Goal: Ask a question

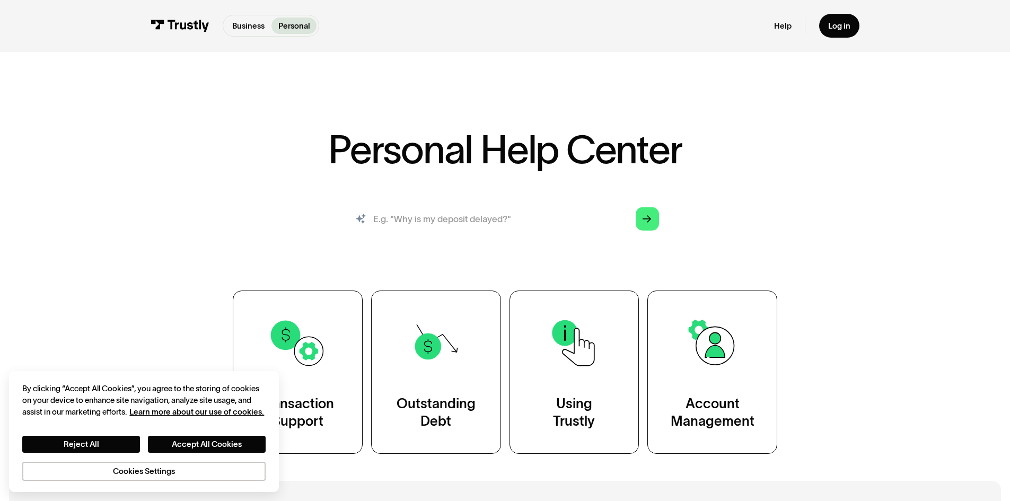
click at [507, 224] on input "search" at bounding box center [505, 219] width 326 height 36
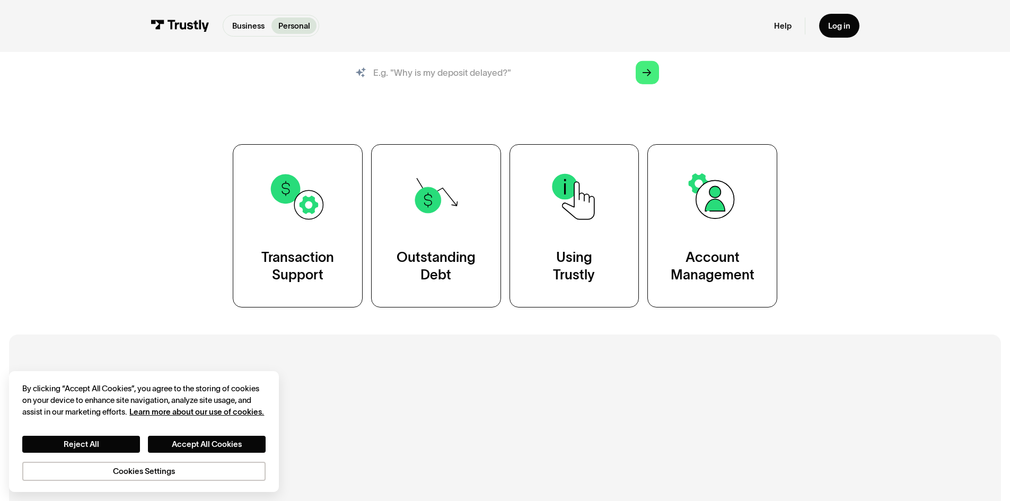
scroll to position [159, 0]
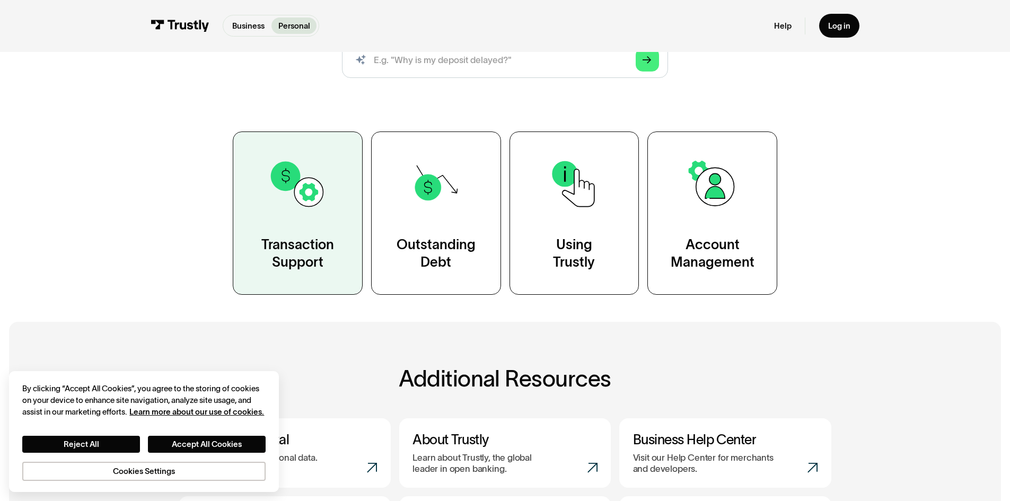
click at [325, 216] on link "Transaction Support" at bounding box center [298, 212] width 130 height 163
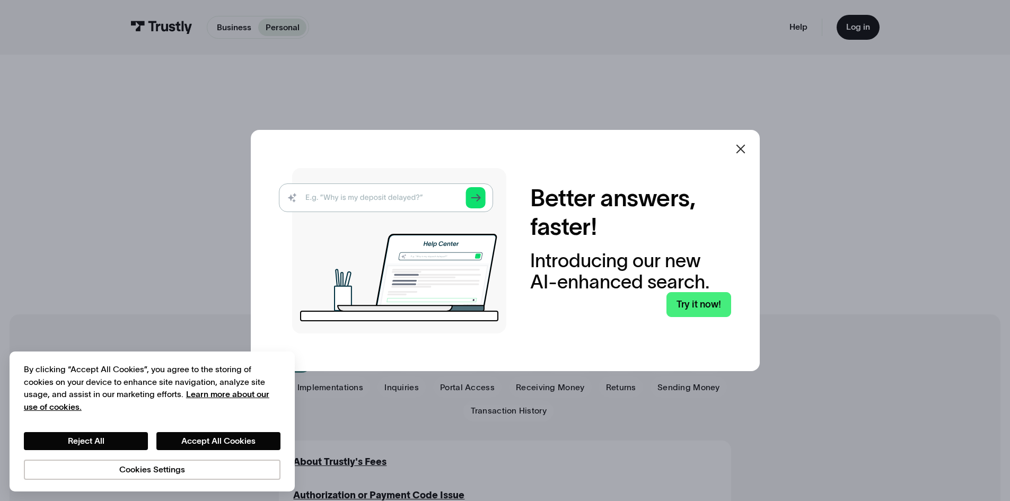
click at [739, 147] on icon at bounding box center [740, 149] width 13 height 13
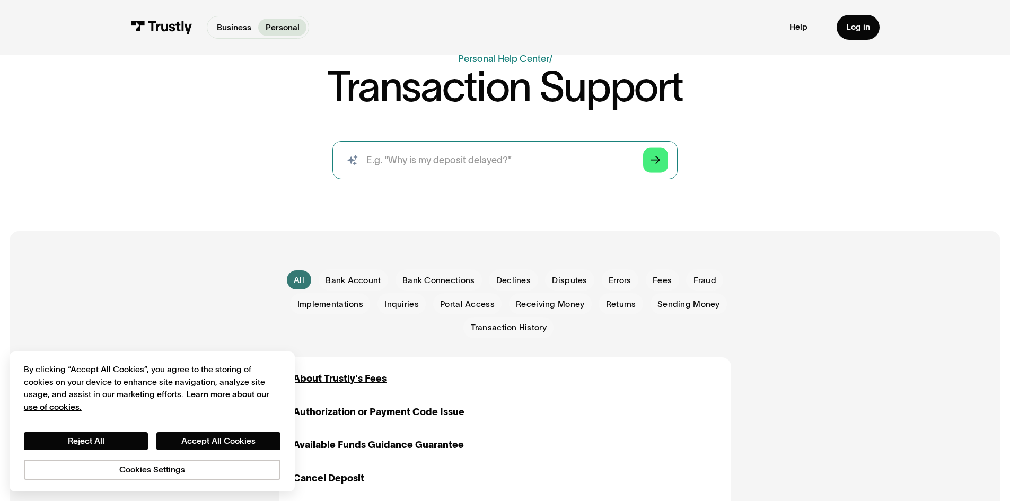
scroll to position [159, 0]
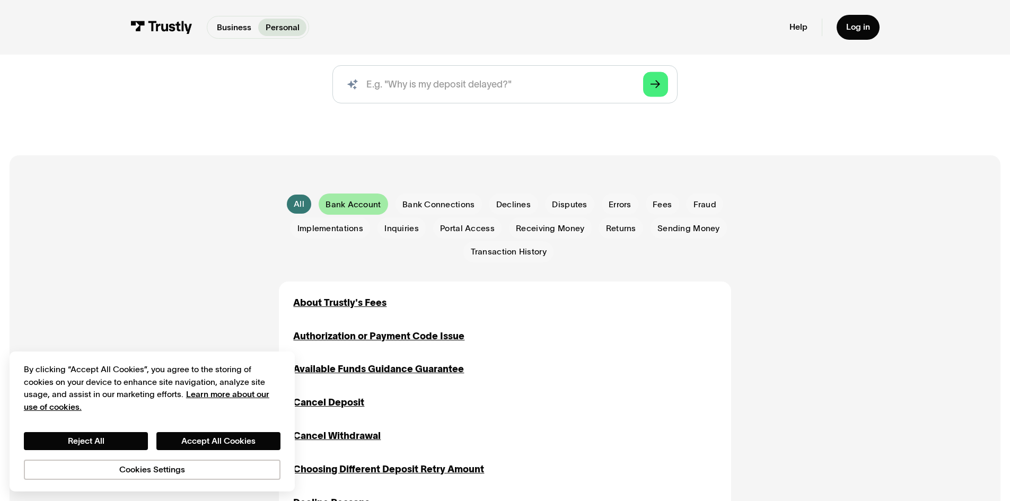
click at [369, 210] on span "Bank Account" at bounding box center [352, 205] width 55 height 12
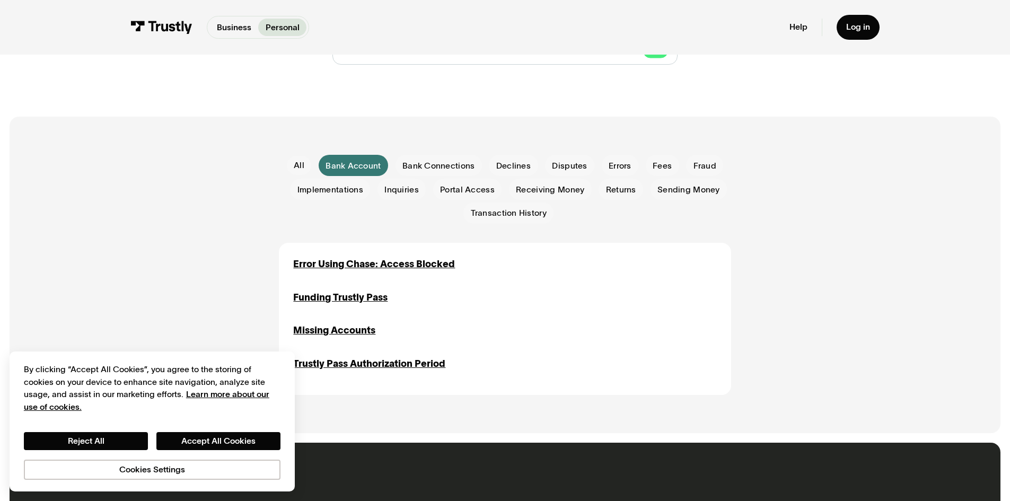
scroll to position [318, 0]
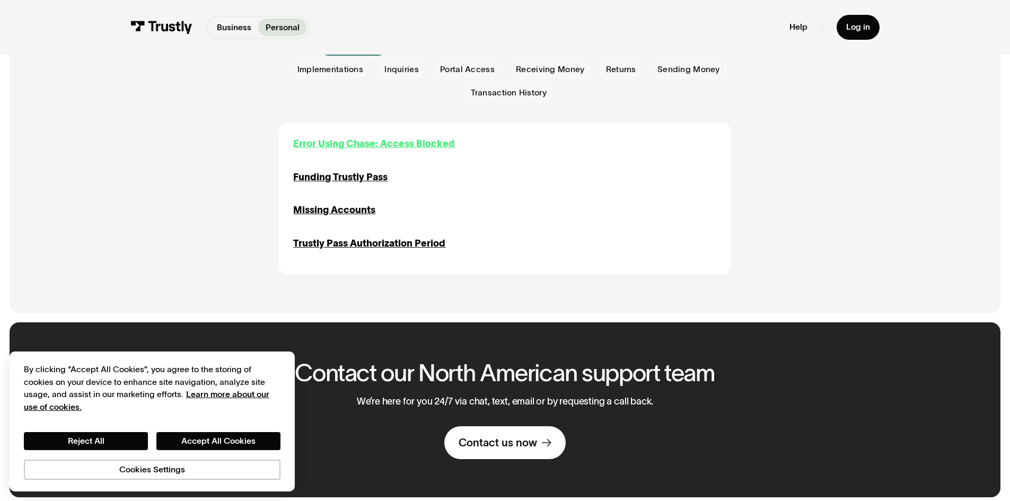
click at [368, 147] on div "Error Using Chase: Access Blocked" at bounding box center [374, 144] width 162 height 14
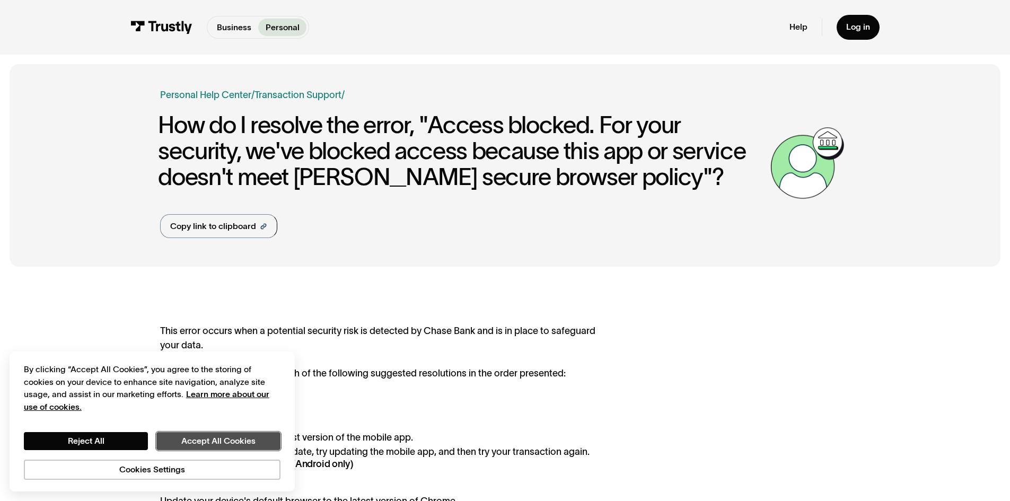
click at [175, 435] on button "Accept All Cookies" at bounding box center [218, 441] width 124 height 18
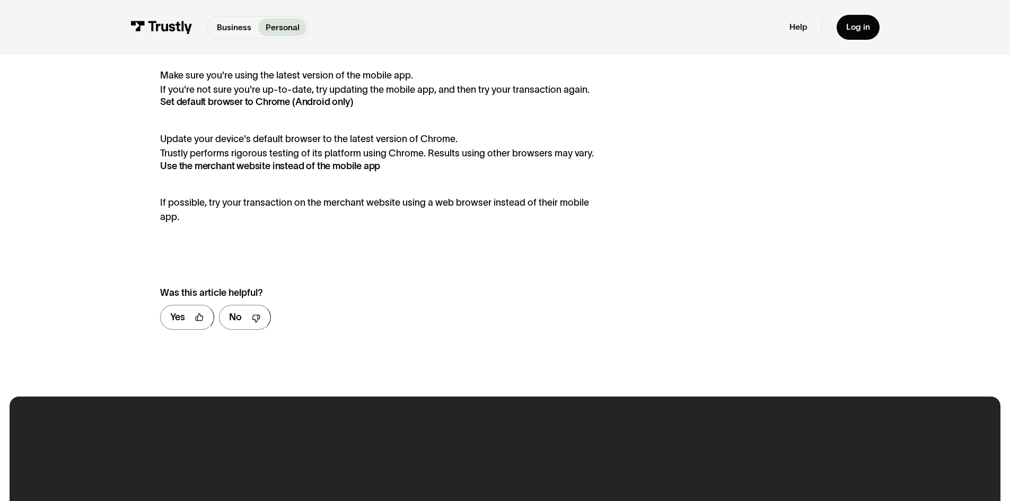
scroll to position [371, 0]
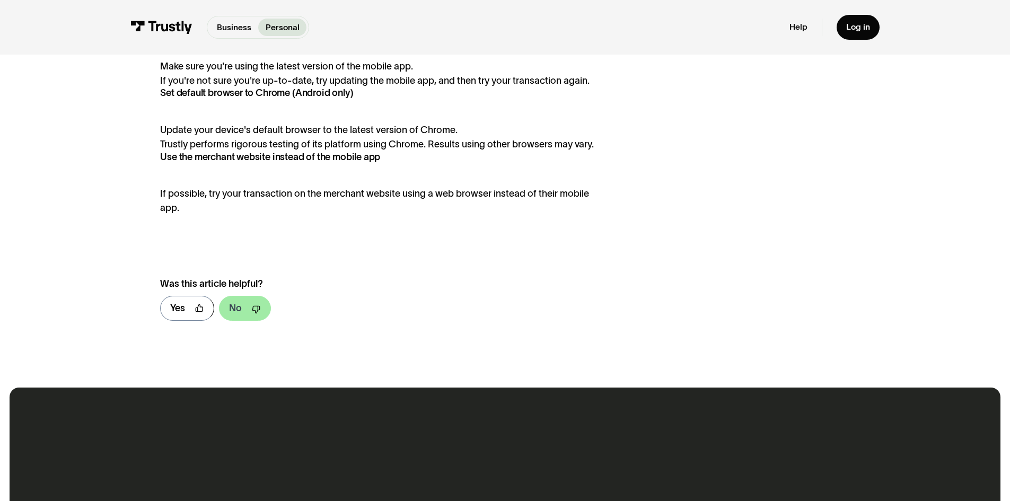
click at [235, 309] on div "No" at bounding box center [235, 308] width 13 height 14
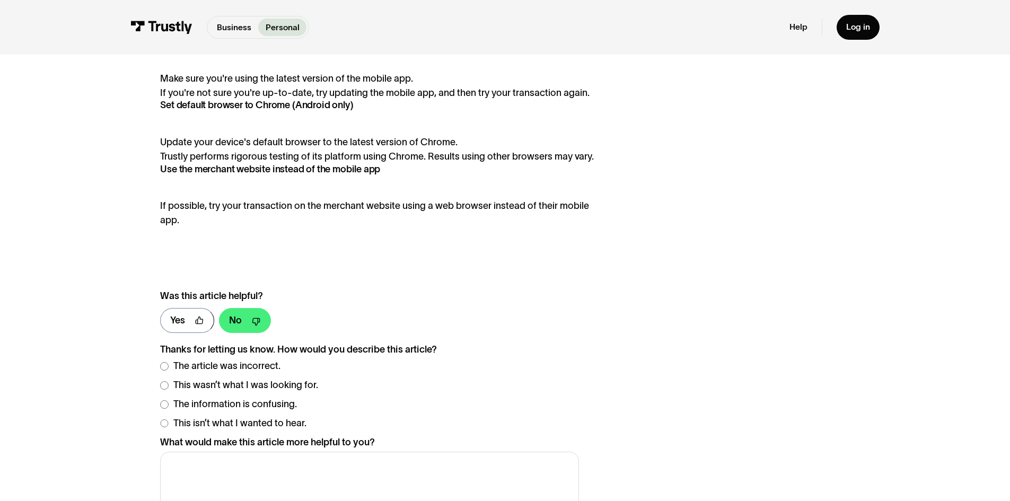
scroll to position [258, 0]
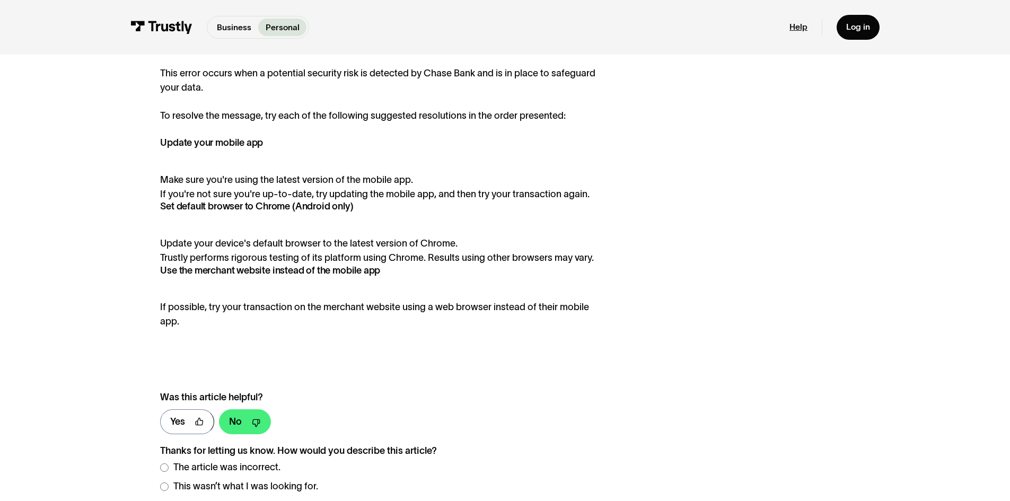
click at [804, 22] on link "Help" at bounding box center [798, 27] width 18 height 11
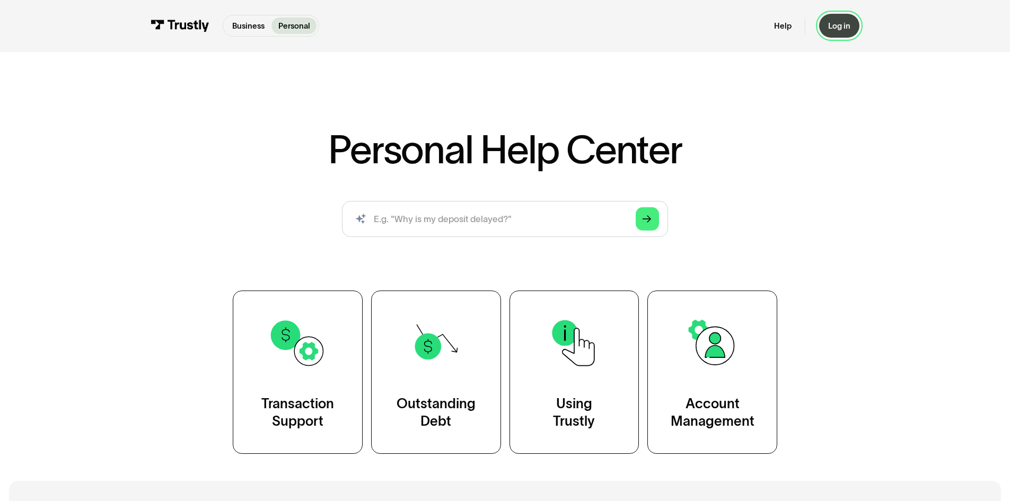
click at [832, 24] on div "Log in" at bounding box center [839, 26] width 22 height 10
click at [830, 25] on div "Log in" at bounding box center [839, 26] width 22 height 10
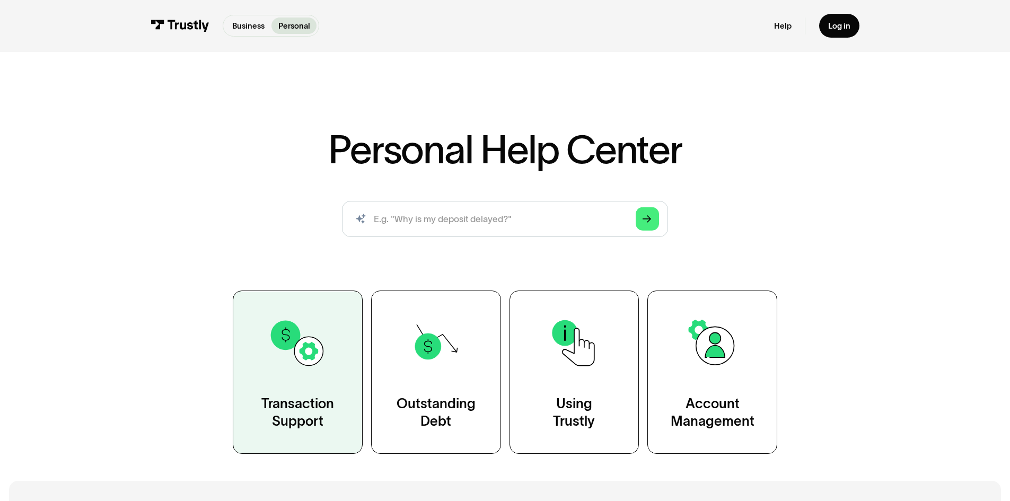
click at [317, 381] on link "Transaction Support" at bounding box center [298, 371] width 130 height 163
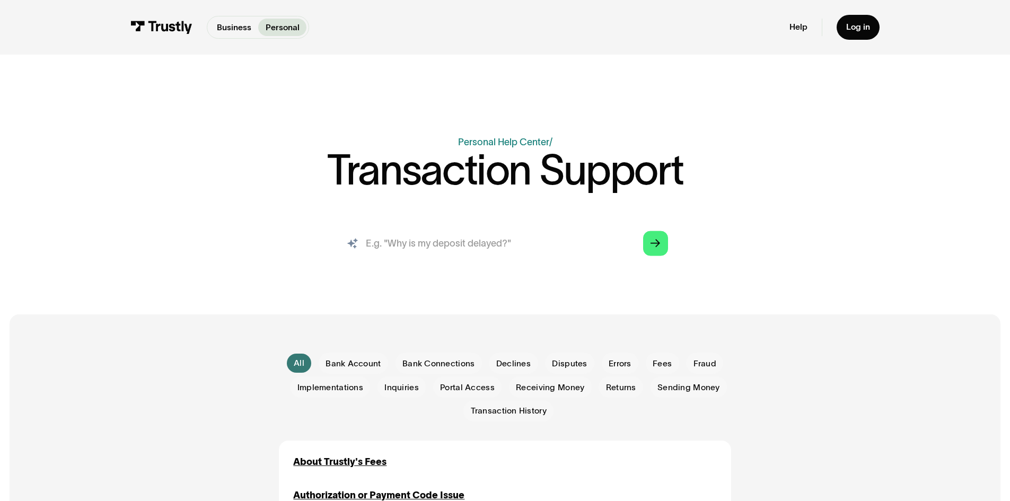
click at [447, 241] on input "search" at bounding box center [504, 243] width 344 height 38
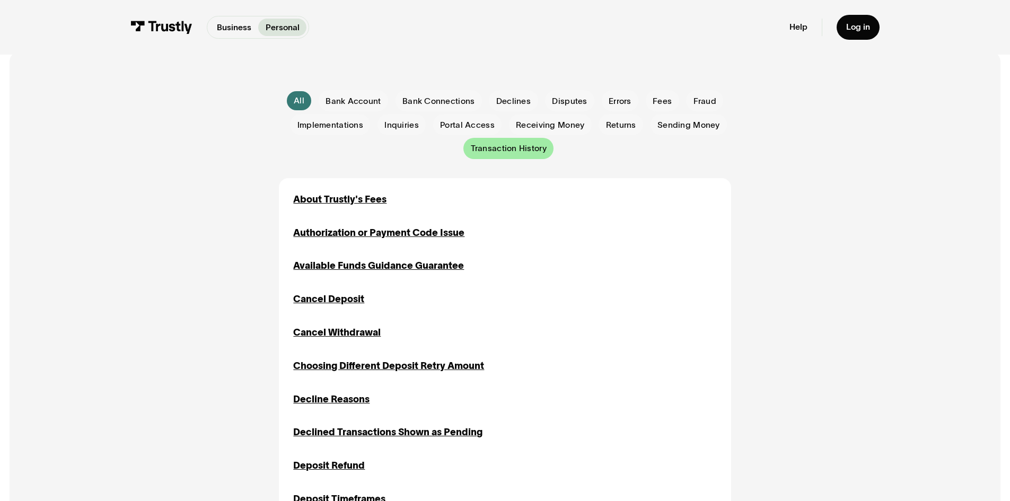
scroll to position [265, 0]
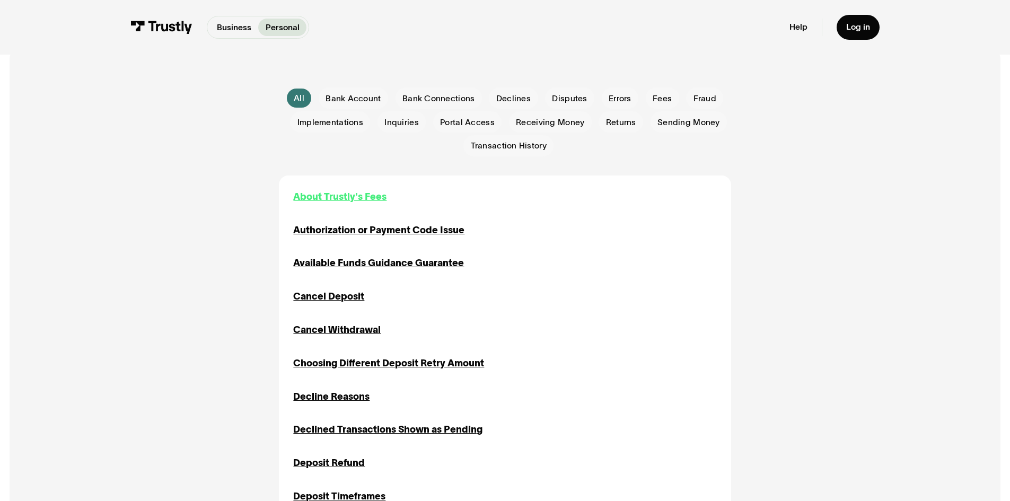
click at [365, 201] on div "About Trustly's Fees" at bounding box center [339, 197] width 93 height 14
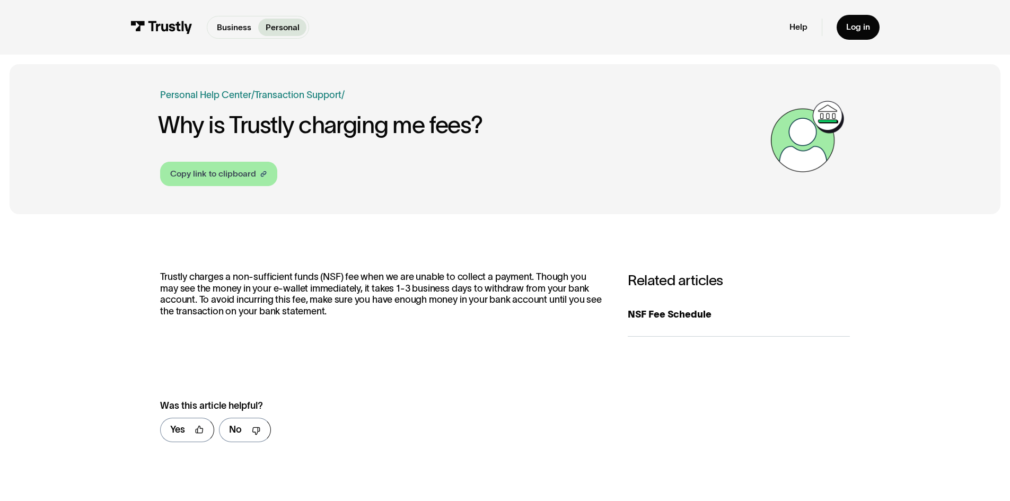
click at [242, 178] on div "Copy link to clipboard" at bounding box center [213, 173] width 86 height 13
click at [292, 93] on link "Transaction Support" at bounding box center [297, 95] width 87 height 11
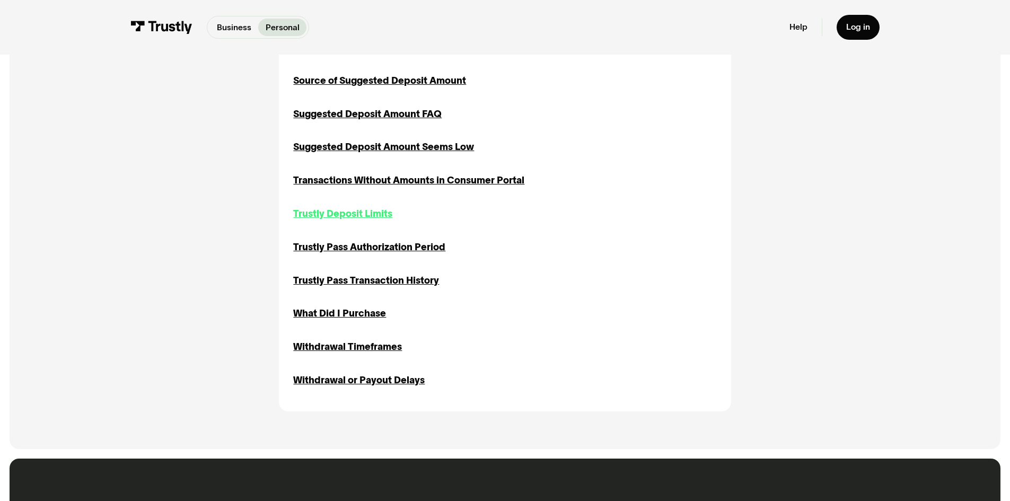
scroll to position [1484, 0]
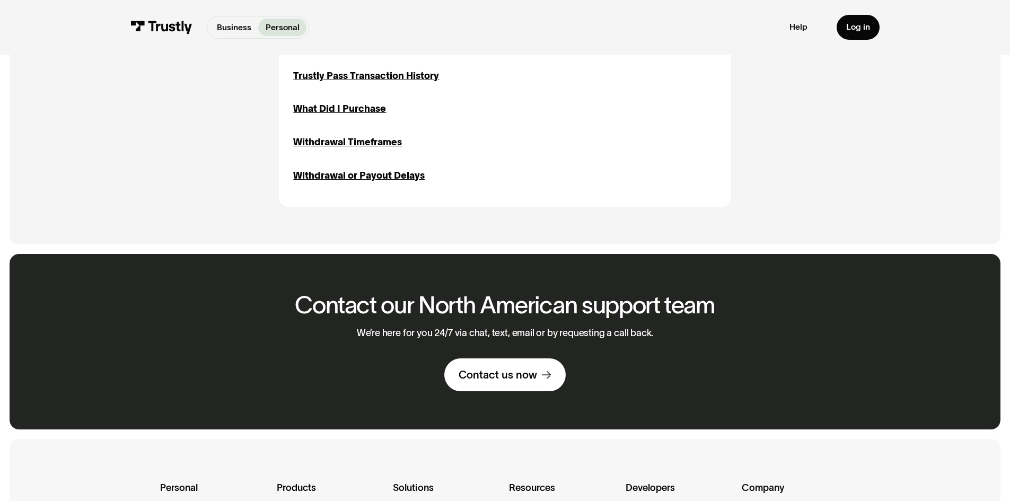
click at [481, 362] on div "We’re here for you 24/7 via chat, text, email or by requesting a call back. Con…" at bounding box center [505, 360] width 297 height 64
click at [489, 378] on div "Contact us now" at bounding box center [497, 375] width 78 height 14
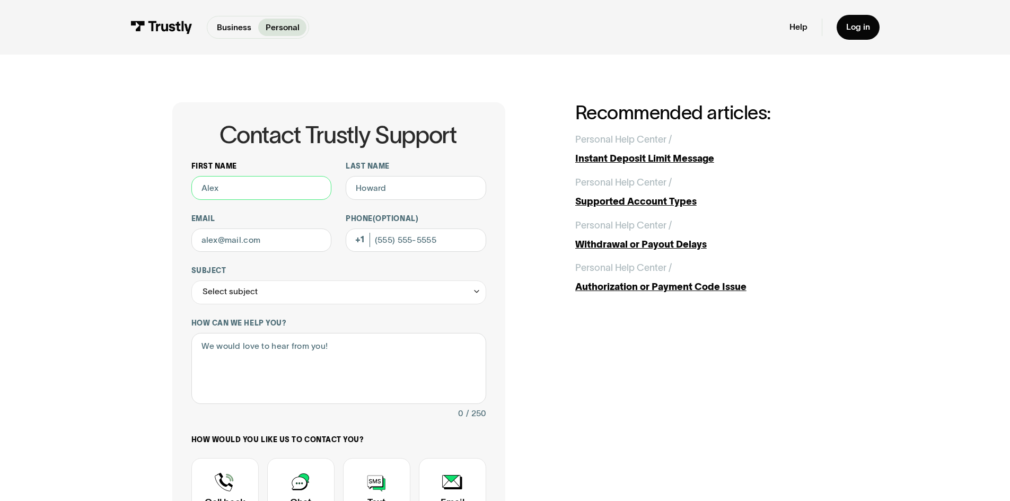
click at [262, 191] on input "First name" at bounding box center [261, 188] width 140 height 24
type input "[PERSON_NAME]"
type input "Shorter"
type input "officialmogulviews@gmail,com"
type input "(404) 394-2970"
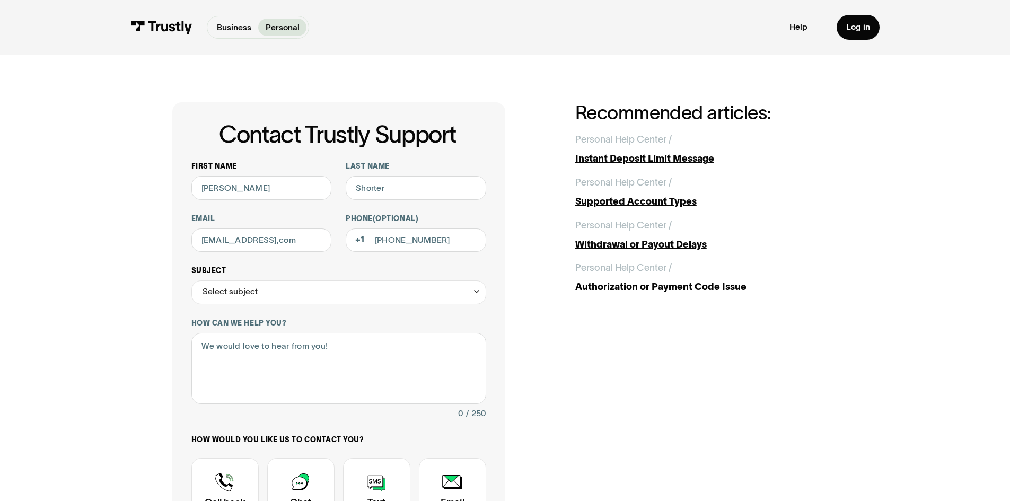
click at [363, 299] on div "Select subject" at bounding box center [338, 292] width 295 height 24
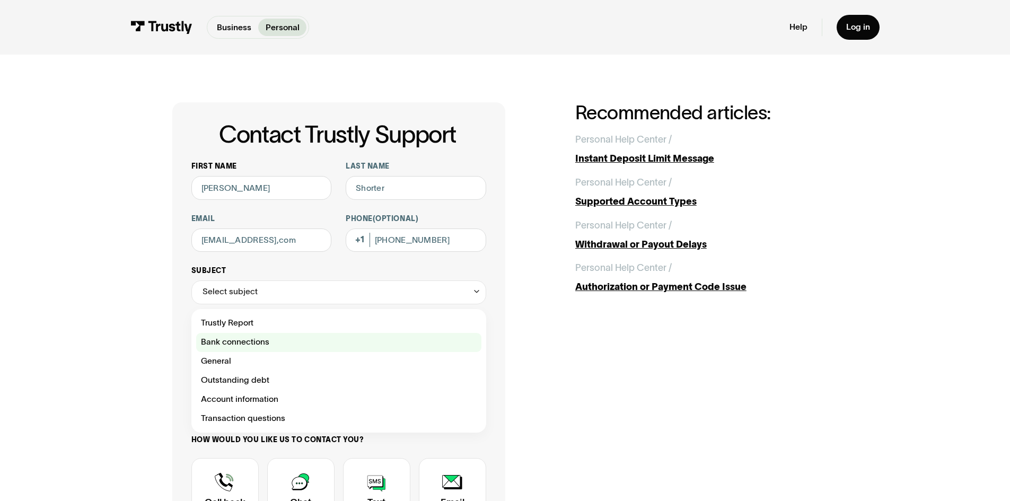
click at [270, 345] on div "Contact Trustly Support" at bounding box center [338, 342] width 285 height 19
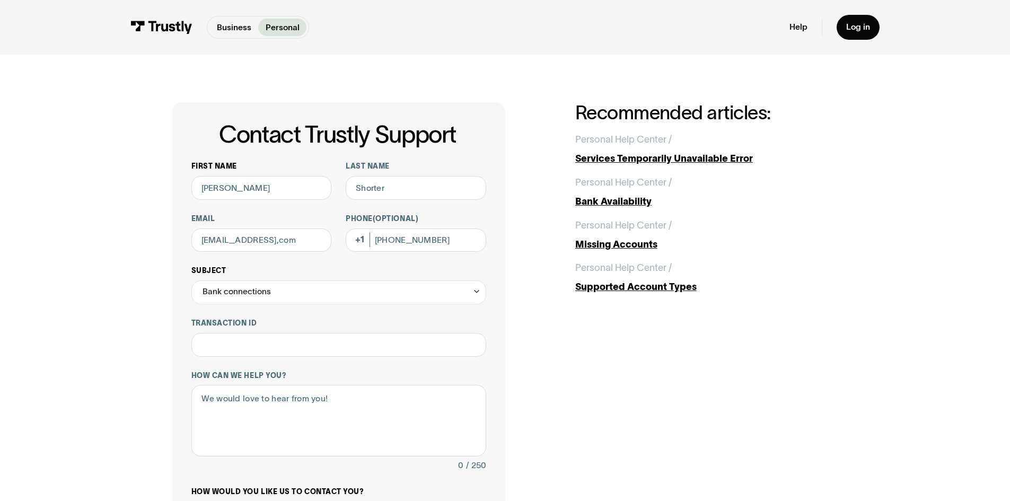
click at [288, 293] on div "Bank connections" at bounding box center [338, 292] width 295 height 24
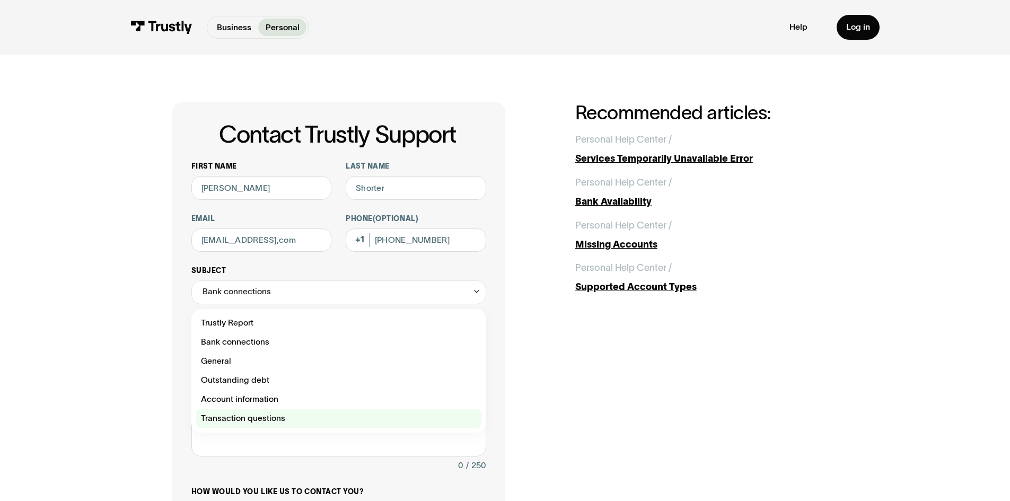
click at [281, 415] on div "Contact Trustly Support" at bounding box center [338, 418] width 285 height 19
type input "**********"
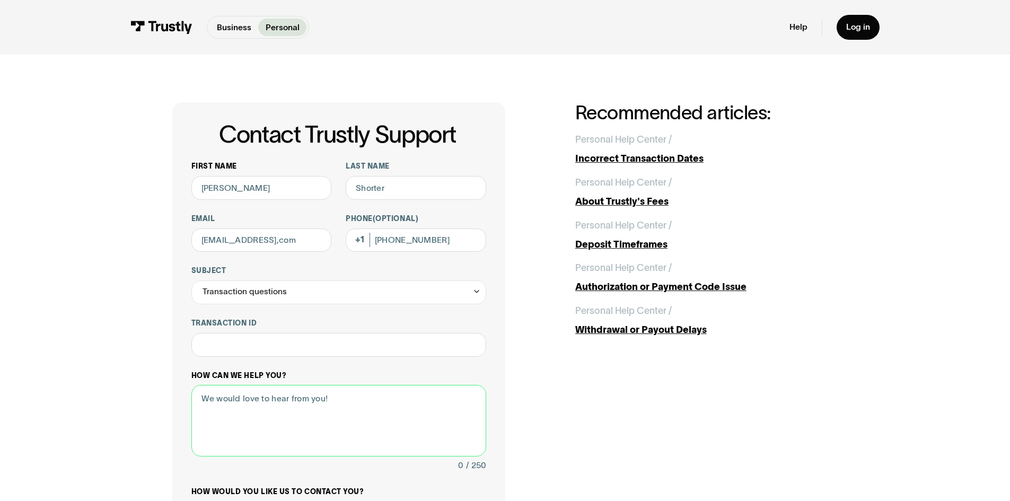
click at [275, 413] on textarea "How can we help you?" at bounding box center [338, 421] width 295 height 72
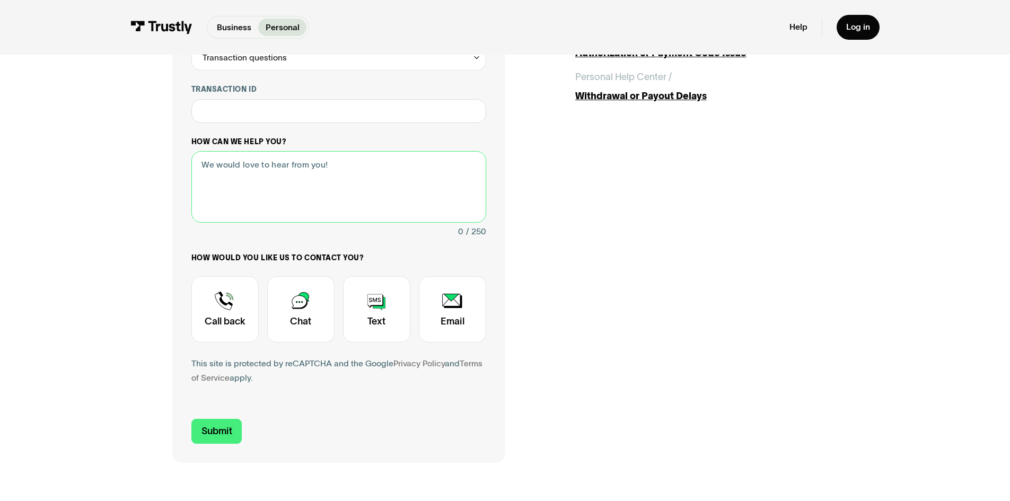
scroll to position [265, 0]
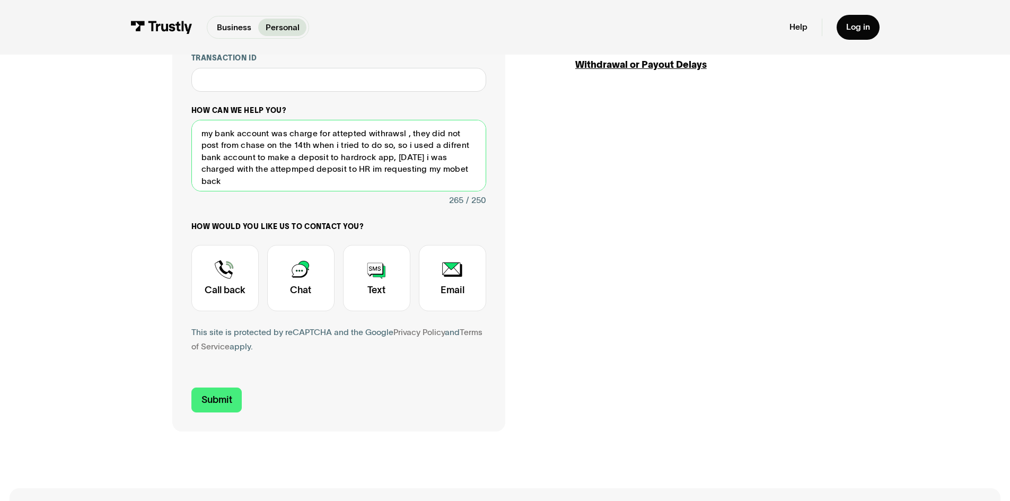
click at [401, 169] on textarea "my bank account was charge for attepted withrawsl , they did not post from chas…" at bounding box center [338, 156] width 295 height 72
drag, startPoint x: 401, startPoint y: 135, endPoint x: 407, endPoint y: 131, distance: 6.6
click at [407, 131] on textarea "my bank account was charge for attempted withdraws , they did not post from cha…" at bounding box center [338, 156] width 295 height 72
type textarea "my bank account was charge for attempted withdrawals , they did not post from c…"
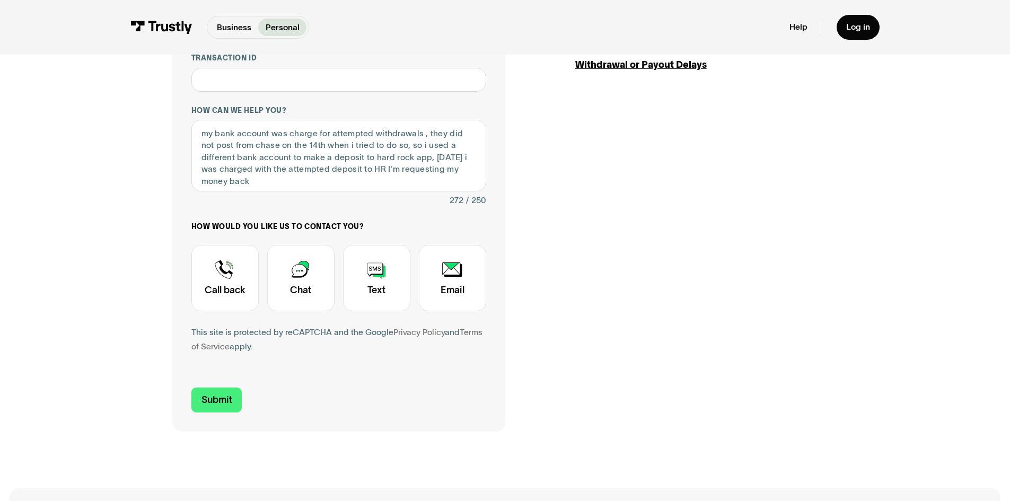
drag, startPoint x: 225, startPoint y: 402, endPoint x: 389, endPoint y: 372, distance: 166.6
click at [389, 372] on form "**********" at bounding box center [338, 155] width 295 height 516
click at [305, 299] on div "Contact Trustly Support" at bounding box center [300, 278] width 67 height 66
click at [236, 398] on input "Submit" at bounding box center [216, 399] width 51 height 25
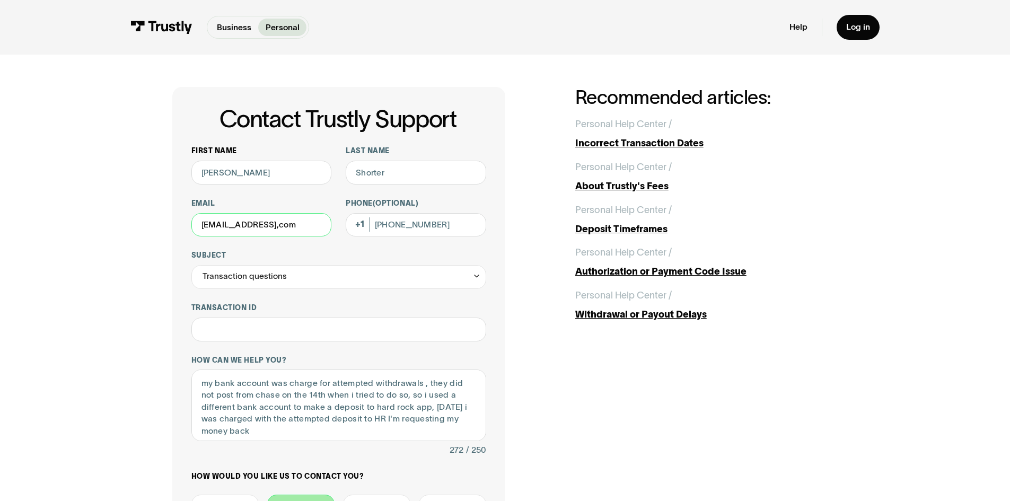
scroll to position [0, 0]
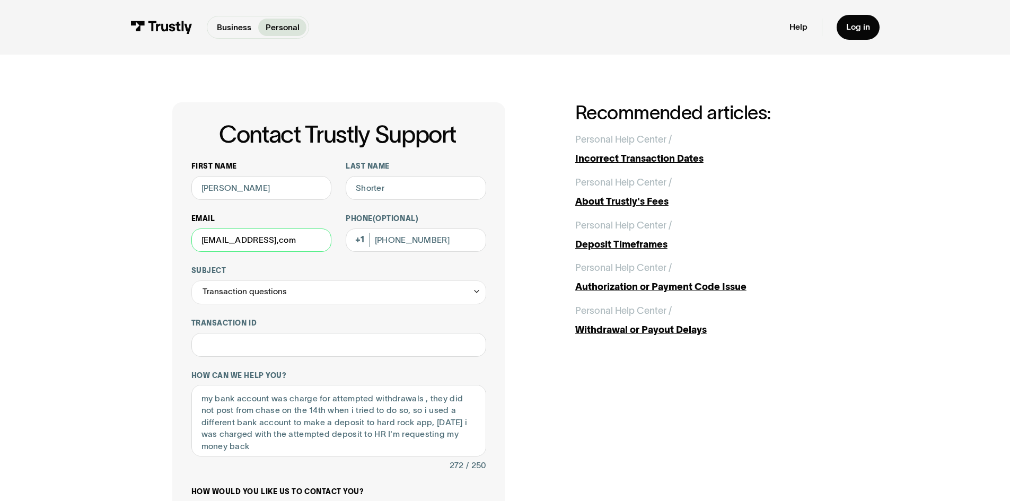
click at [303, 237] on input "officialmogulviews@gmail,com" at bounding box center [261, 240] width 140 height 24
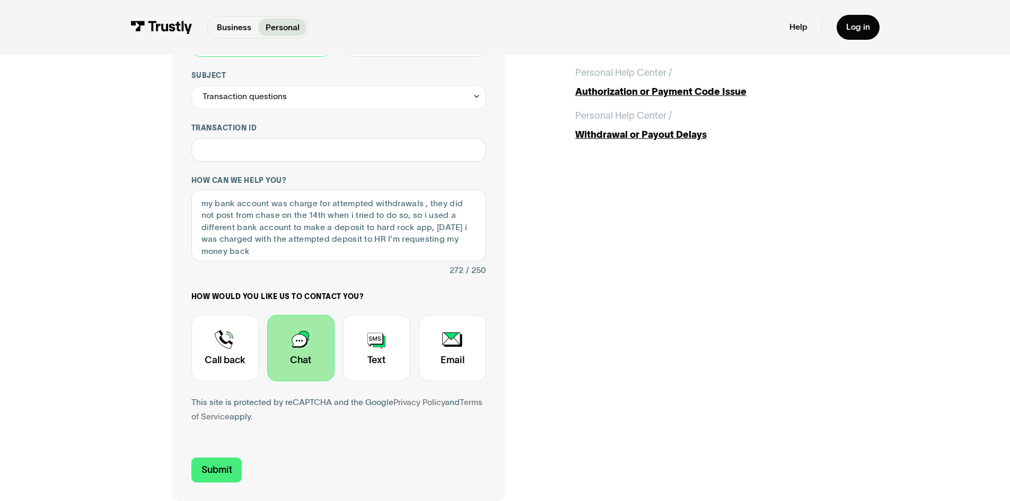
scroll to position [212, 0]
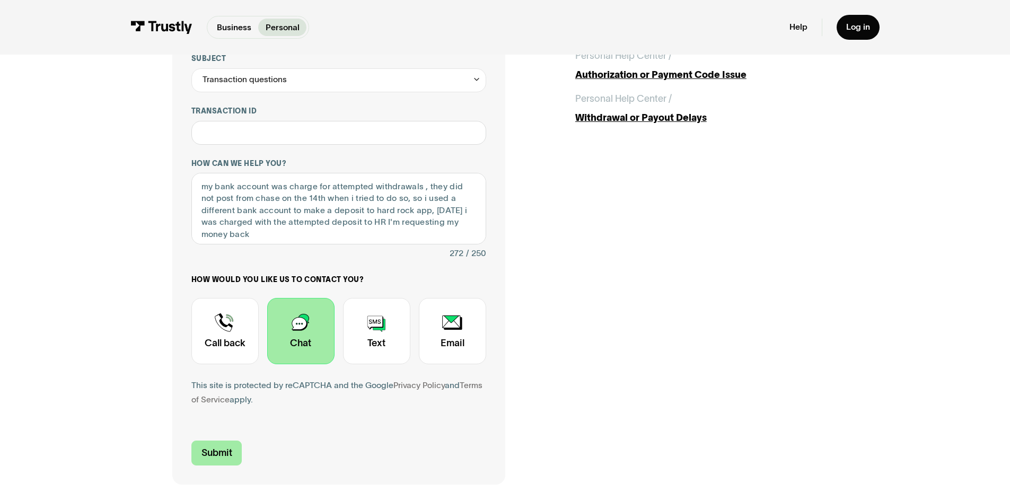
type input "officialmogulviews@gmail.com"
click at [210, 449] on input "Submit" at bounding box center [216, 452] width 51 height 25
type input "+14043942970"
click at [217, 449] on input "Submit" at bounding box center [216, 452] width 51 height 25
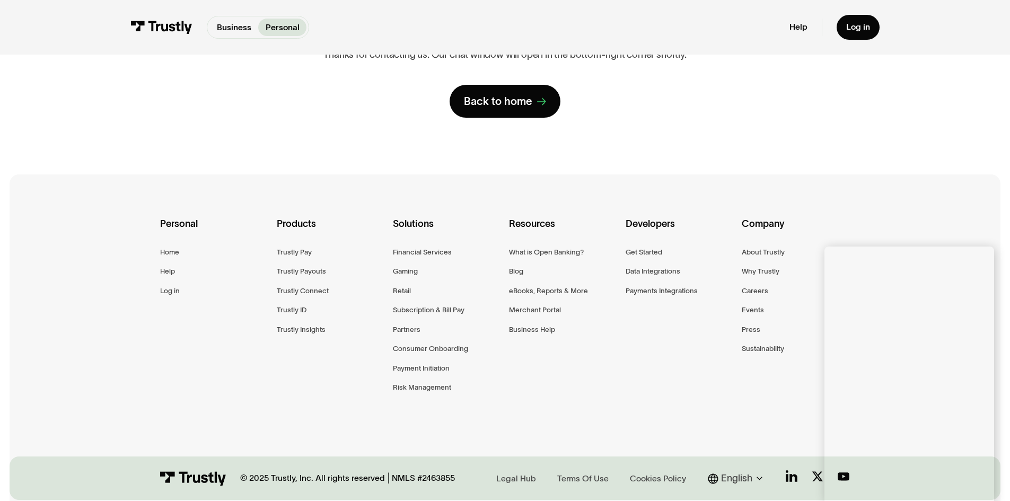
scroll to position [0, 0]
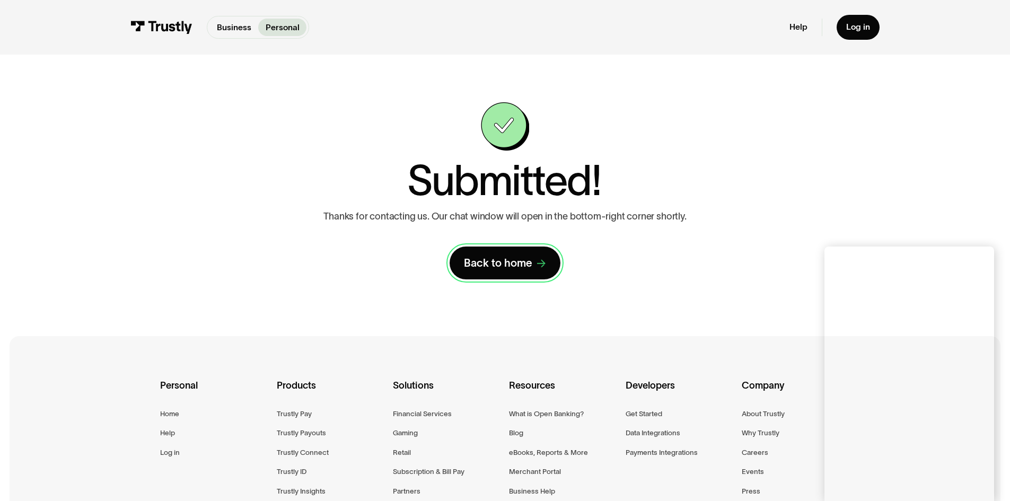
click at [481, 260] on div "Back to home" at bounding box center [498, 263] width 68 height 14
click at [142, 25] on img at bounding box center [161, 27] width 62 height 13
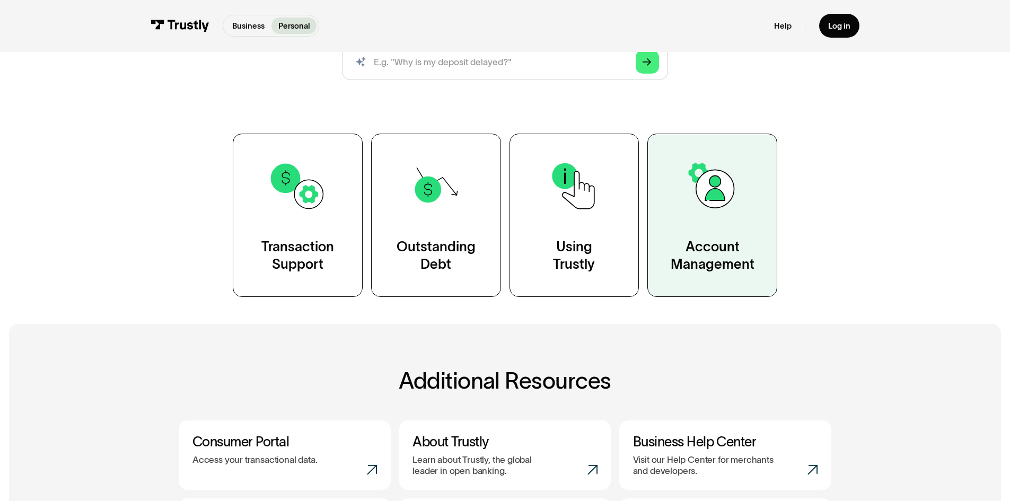
scroll to position [53, 0]
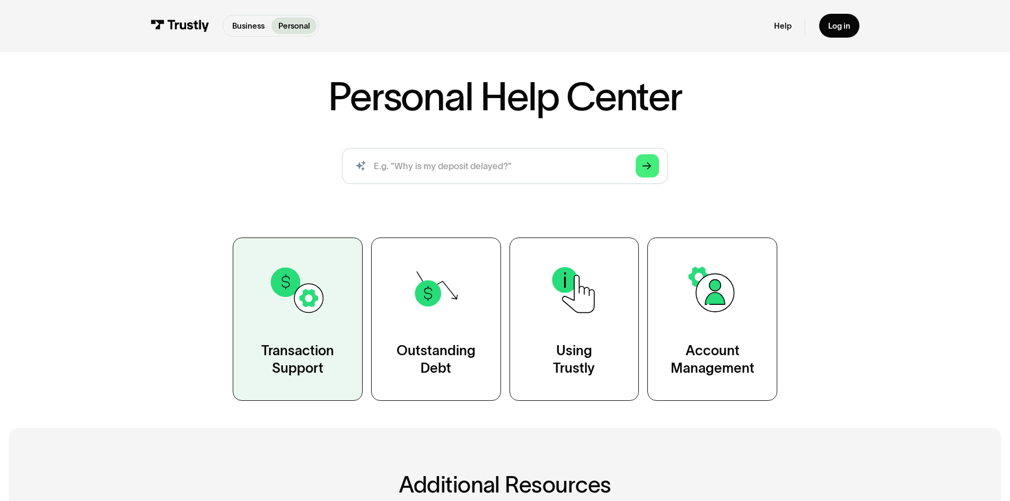
click at [295, 329] on link "Transaction Support" at bounding box center [298, 318] width 130 height 163
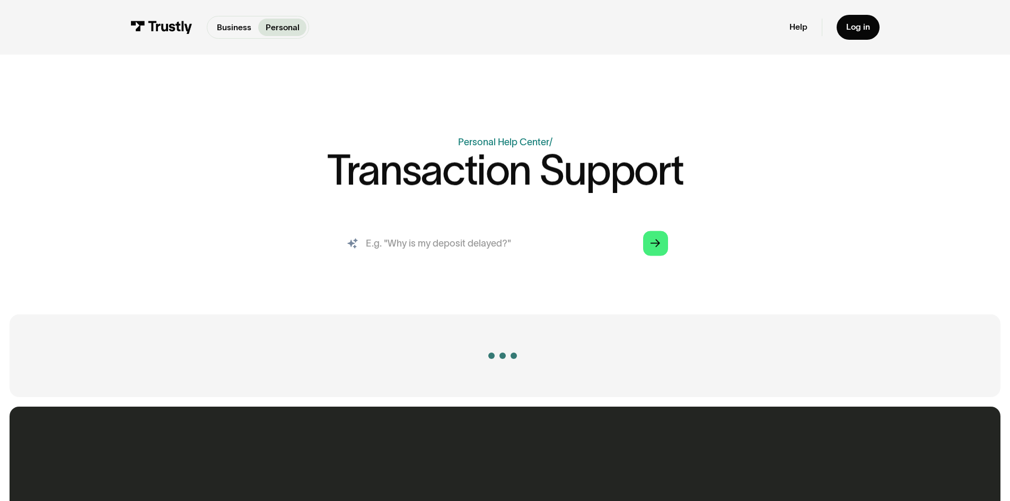
click at [461, 247] on input "search" at bounding box center [504, 243] width 344 height 38
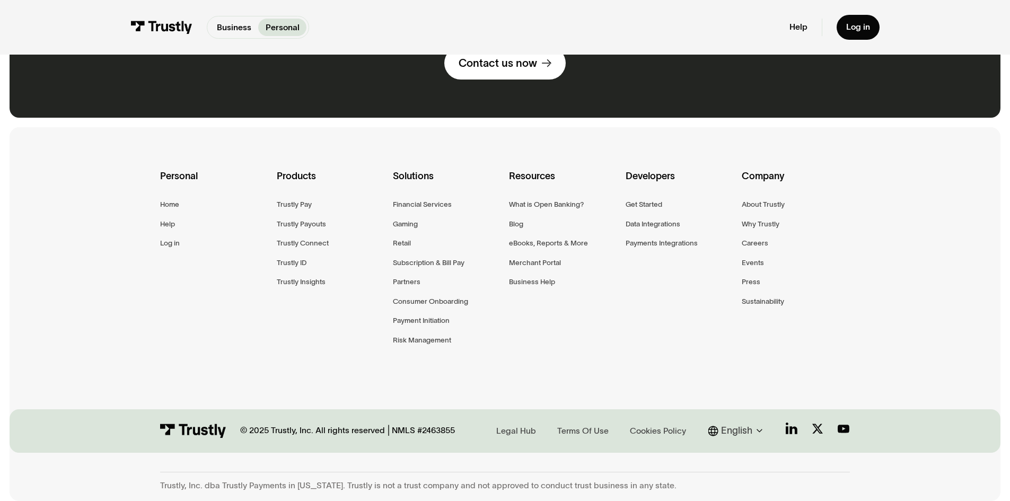
scroll to position [1590, 0]
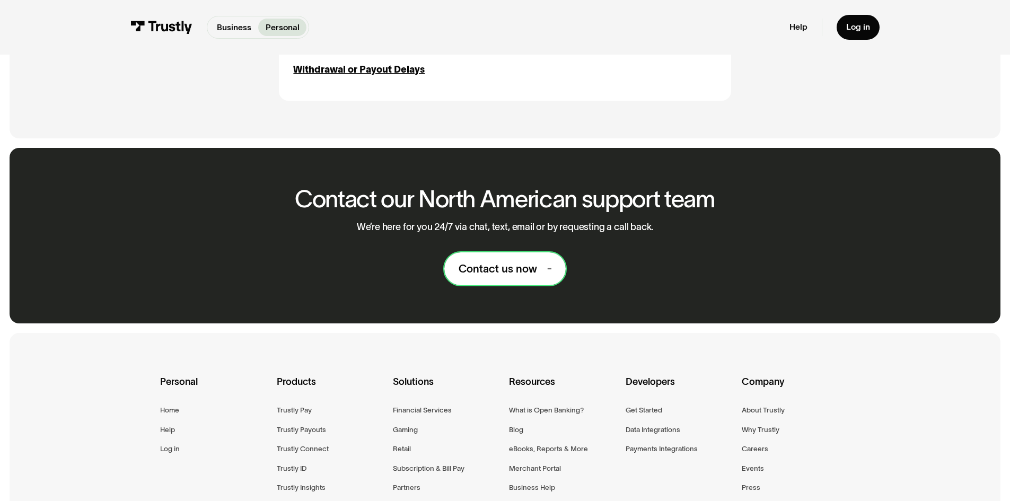
click at [486, 285] on link "Contact us now" at bounding box center [504, 268] width 121 height 33
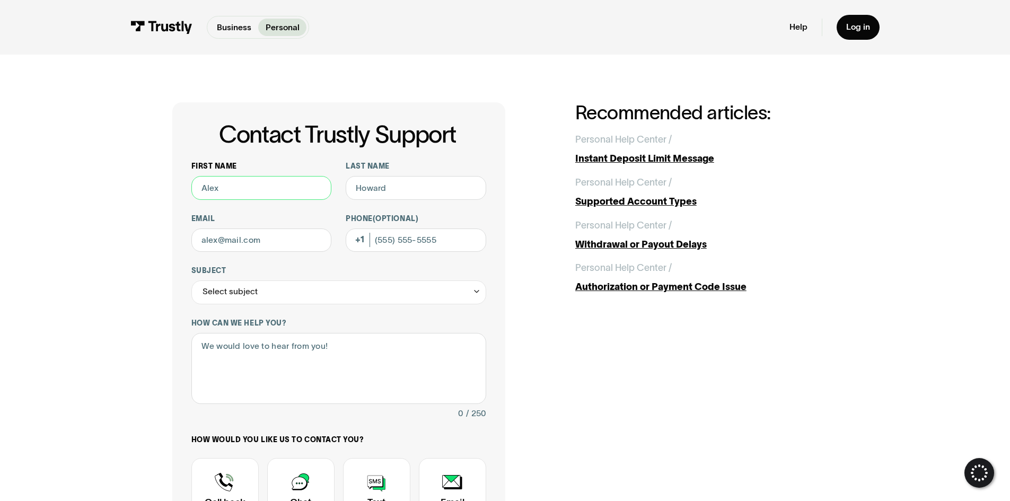
click at [230, 178] on input "First name" at bounding box center [261, 188] width 140 height 24
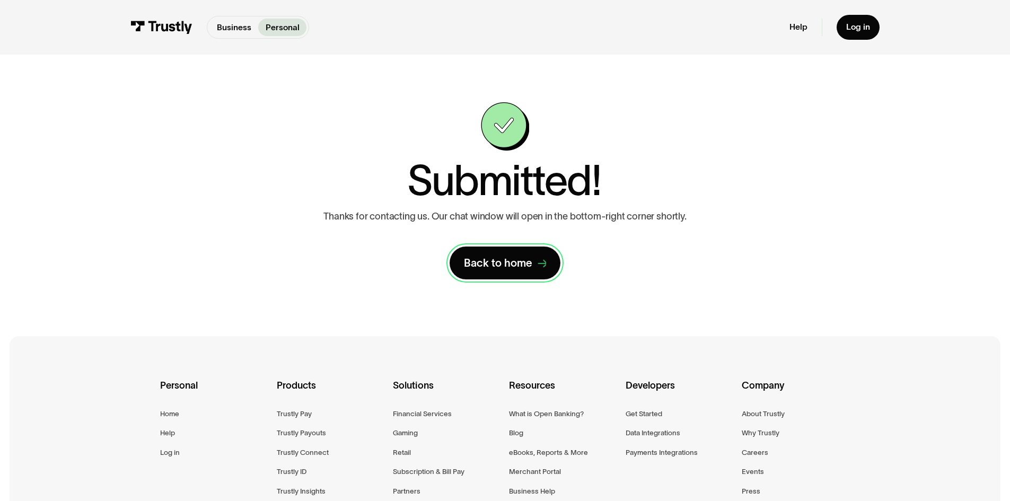
click at [515, 272] on link "Back to home" at bounding box center [504, 262] width 111 height 33
